Goal: Task Accomplishment & Management: Manage account settings

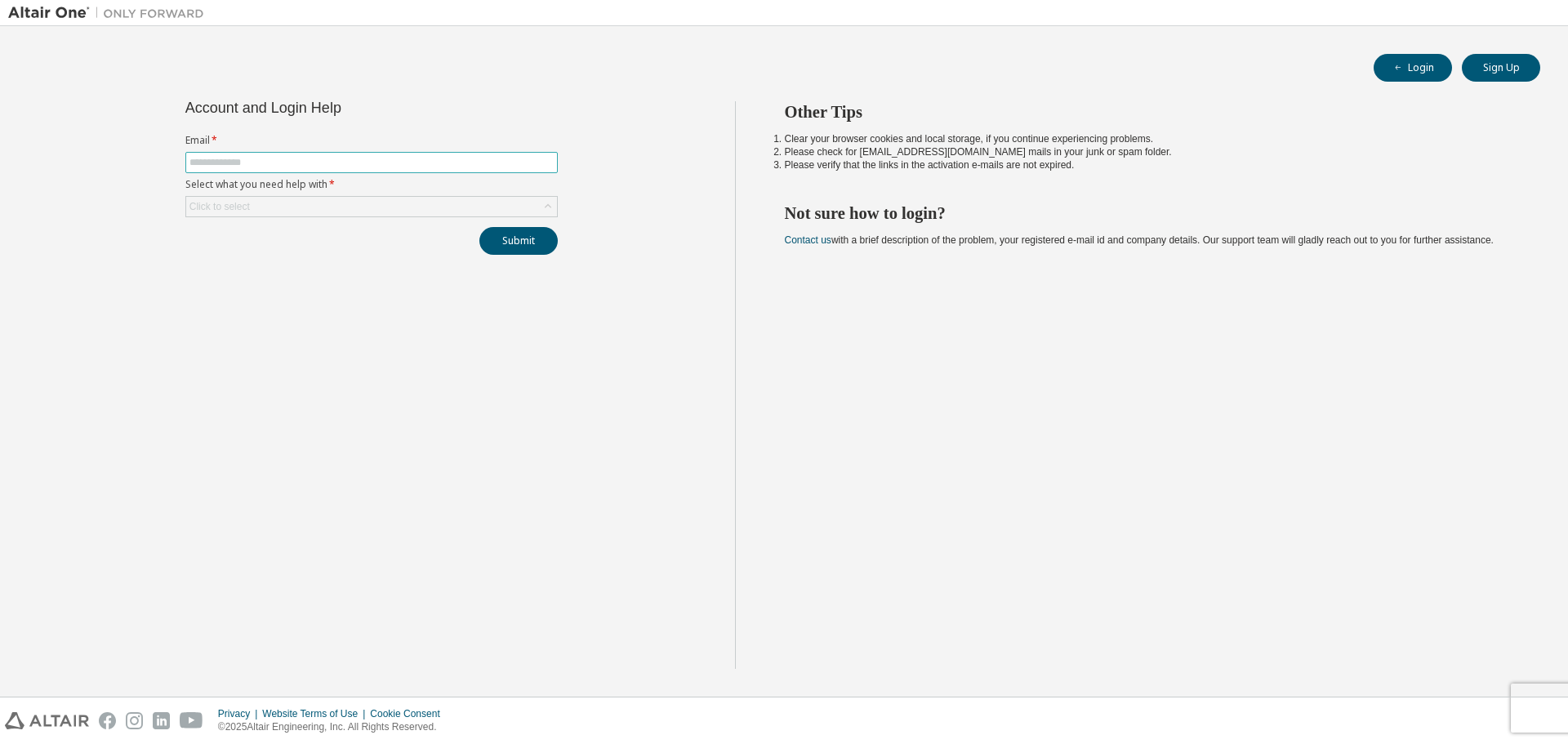
click at [231, 152] on span at bounding box center [371, 162] width 372 height 21
click at [231, 159] on input "text" at bounding box center [371, 162] width 364 height 13
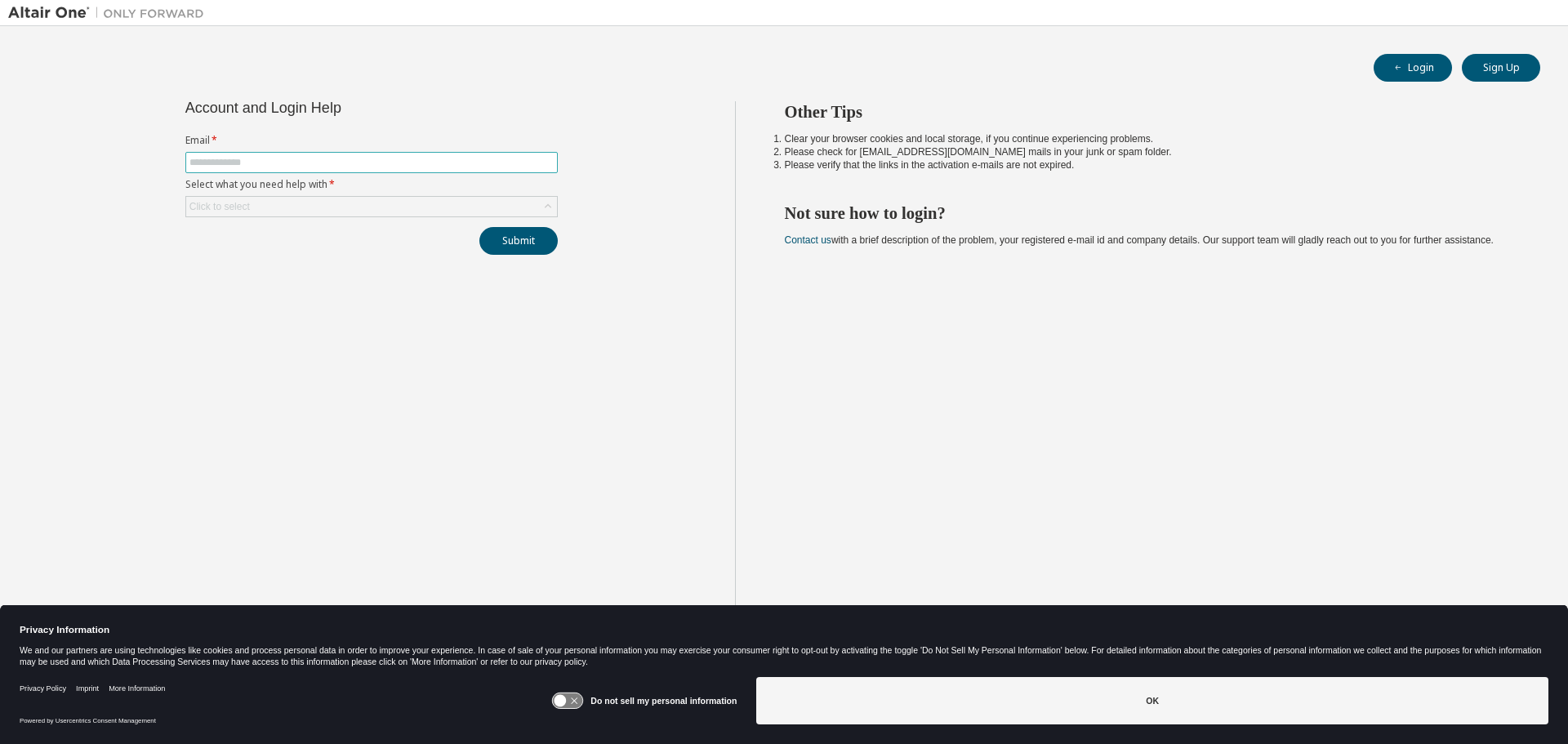
click at [233, 160] on input "text" at bounding box center [371, 162] width 364 height 13
type input "**********"
click at [452, 211] on div "Click to select" at bounding box center [372, 207] width 371 height 19
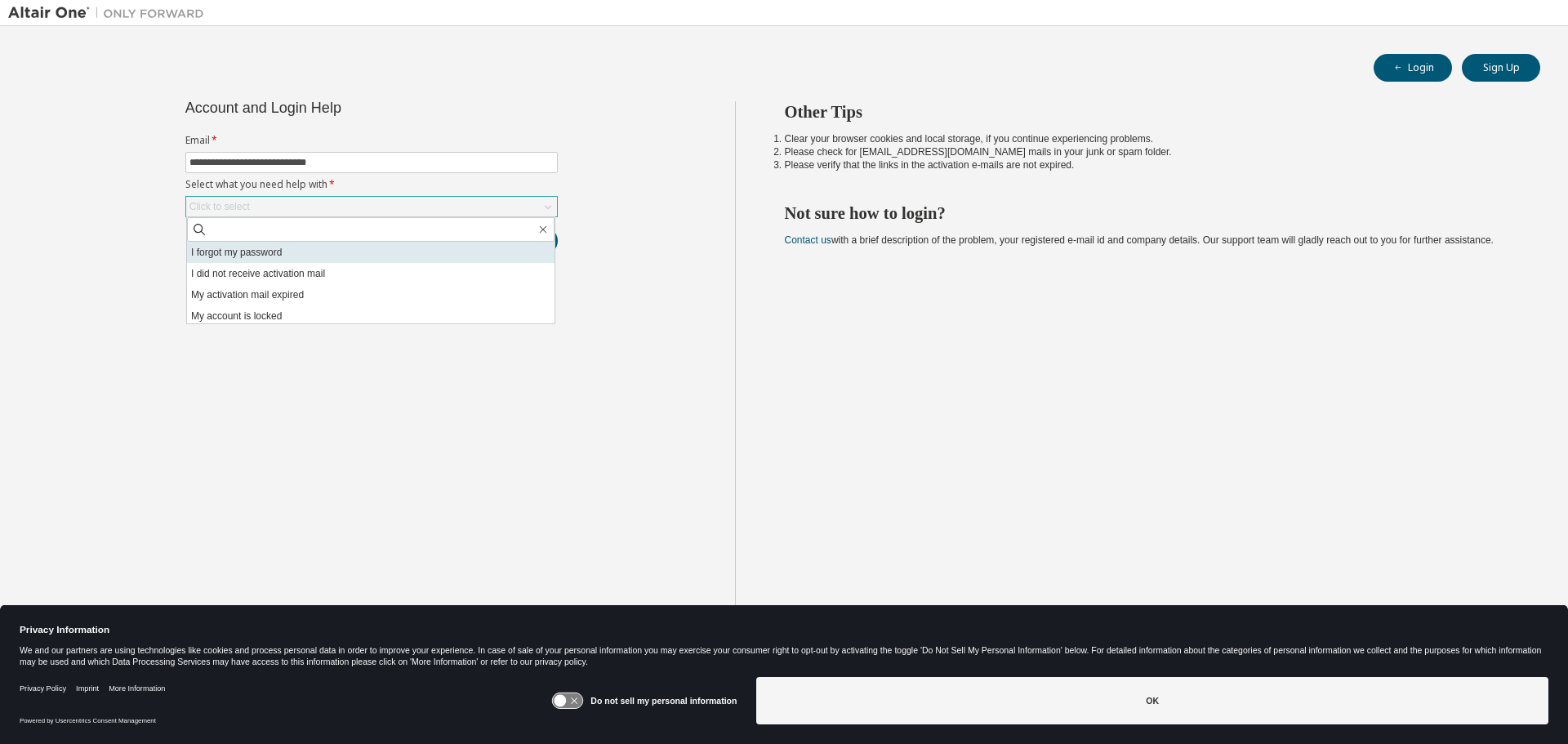
click at [292, 254] on li "I forgot my password" at bounding box center [371, 253] width 367 height 21
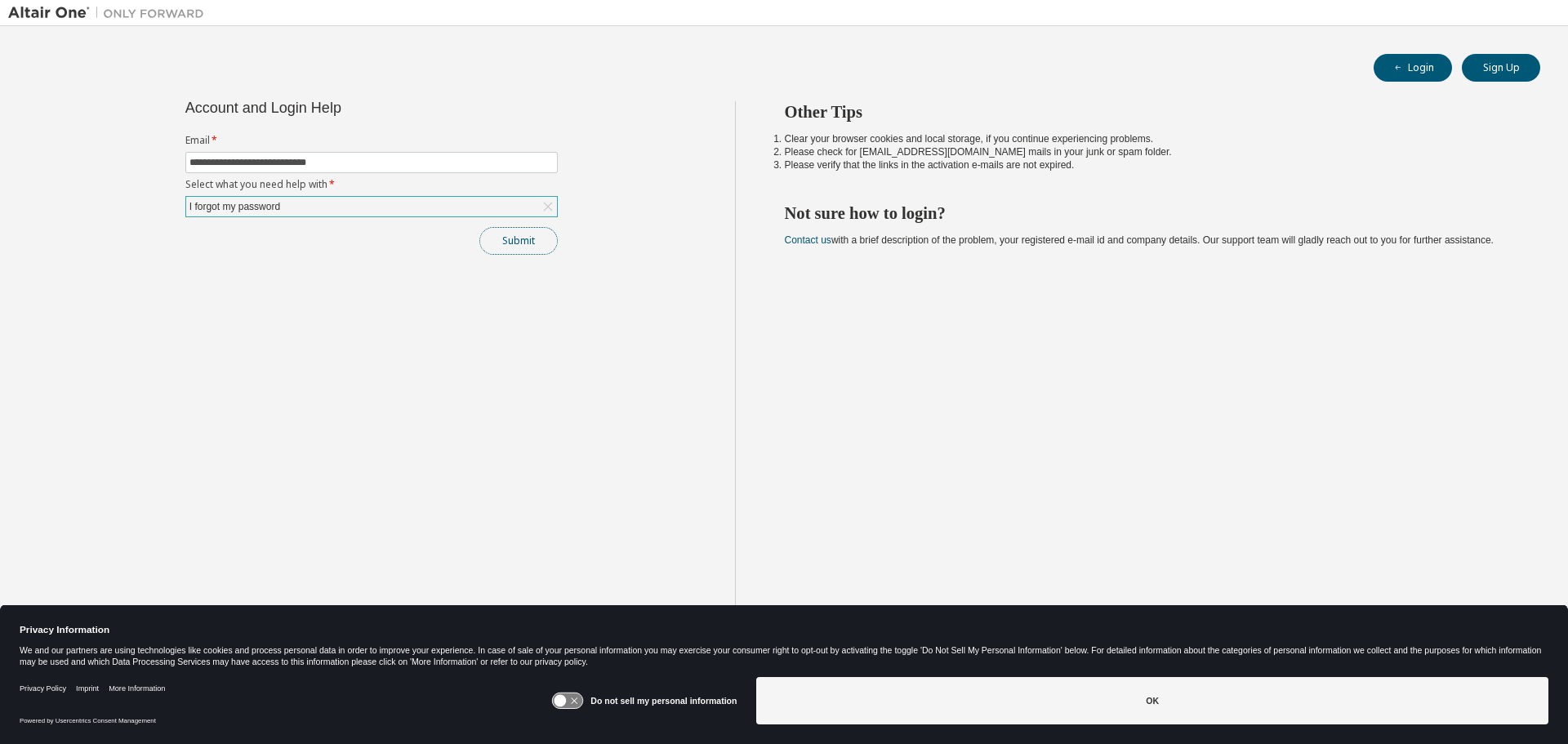
click at [538, 244] on button "Submit" at bounding box center [519, 241] width 79 height 28
click at [569, 700] on icon at bounding box center [567, 701] width 30 height 16
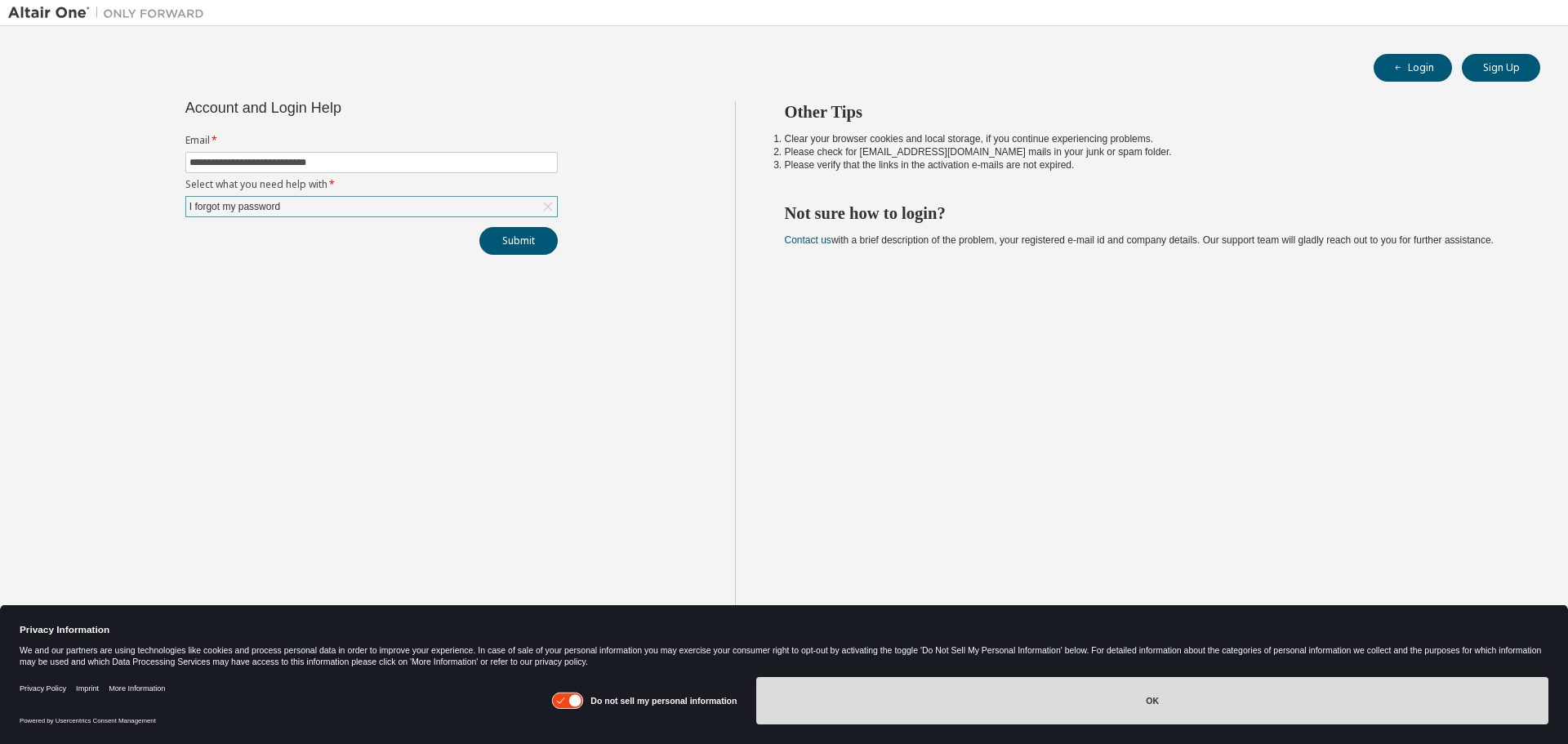
click at [1426, 713] on button "OK" at bounding box center [1153, 700] width 793 height 48
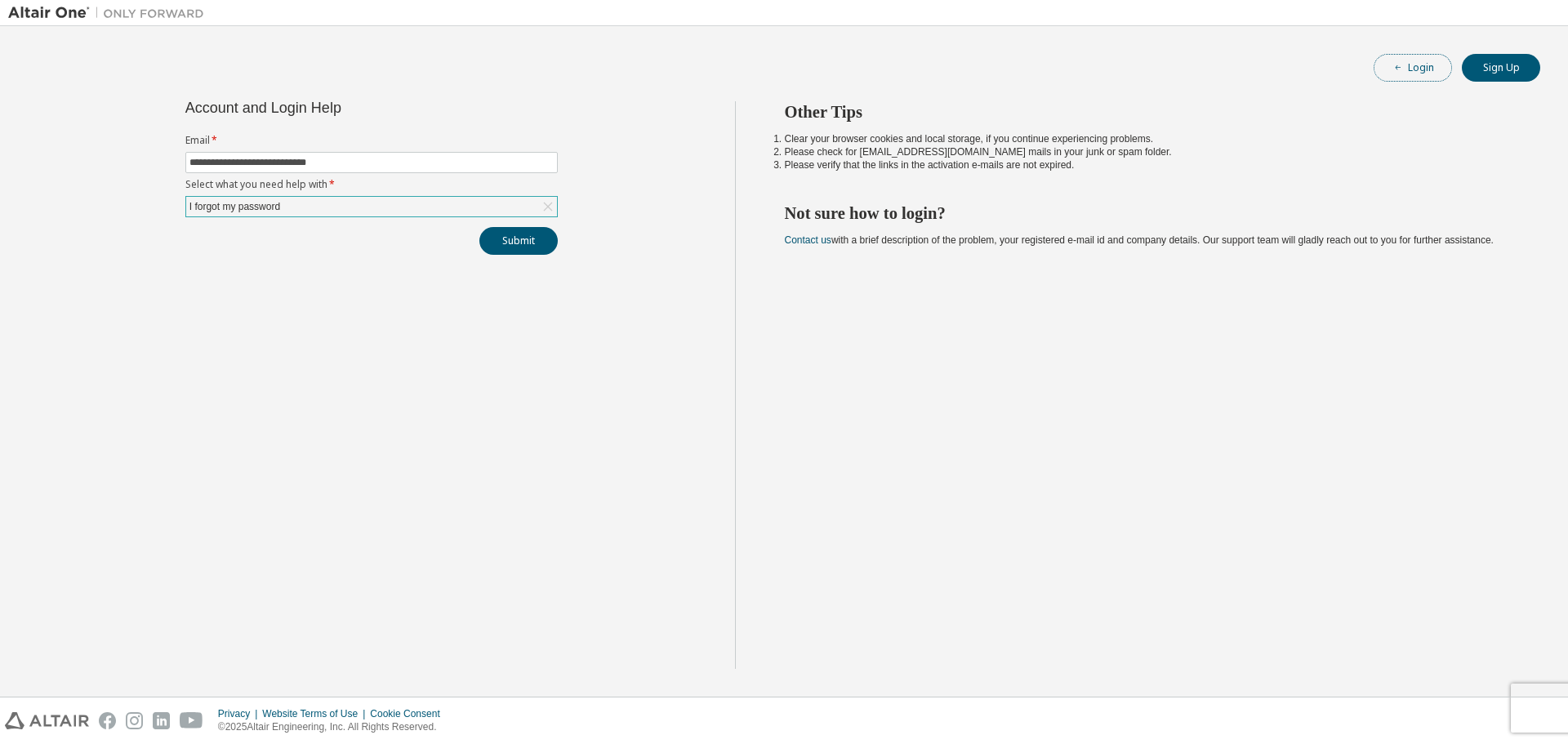
click at [1421, 56] on button "Login" at bounding box center [1413, 67] width 79 height 28
